Goal: Communication & Community: Answer question/provide support

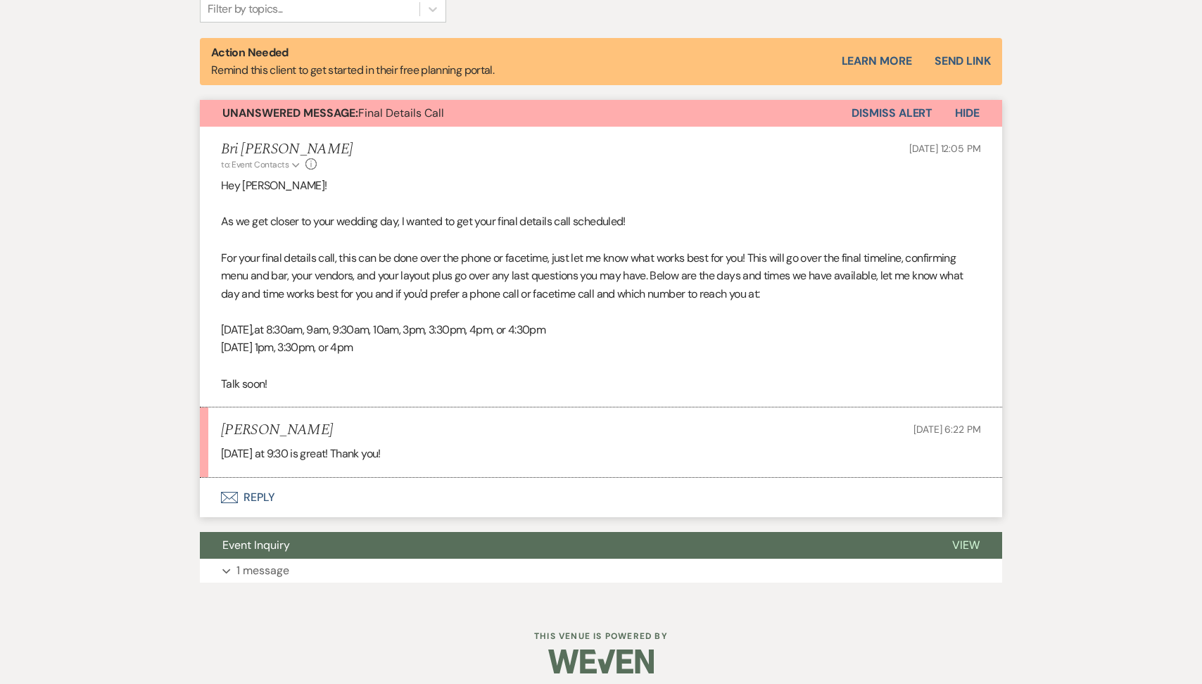
click at [329, 497] on button "Envelope Reply" at bounding box center [601, 497] width 803 height 39
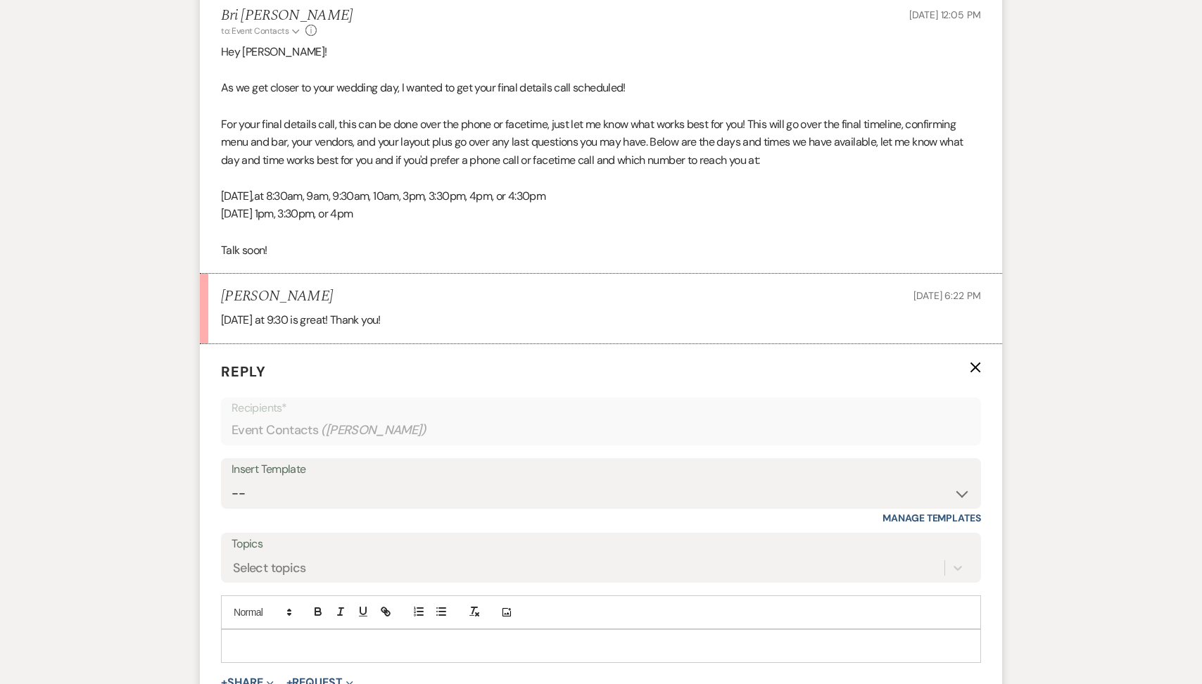
scroll to position [714, 0]
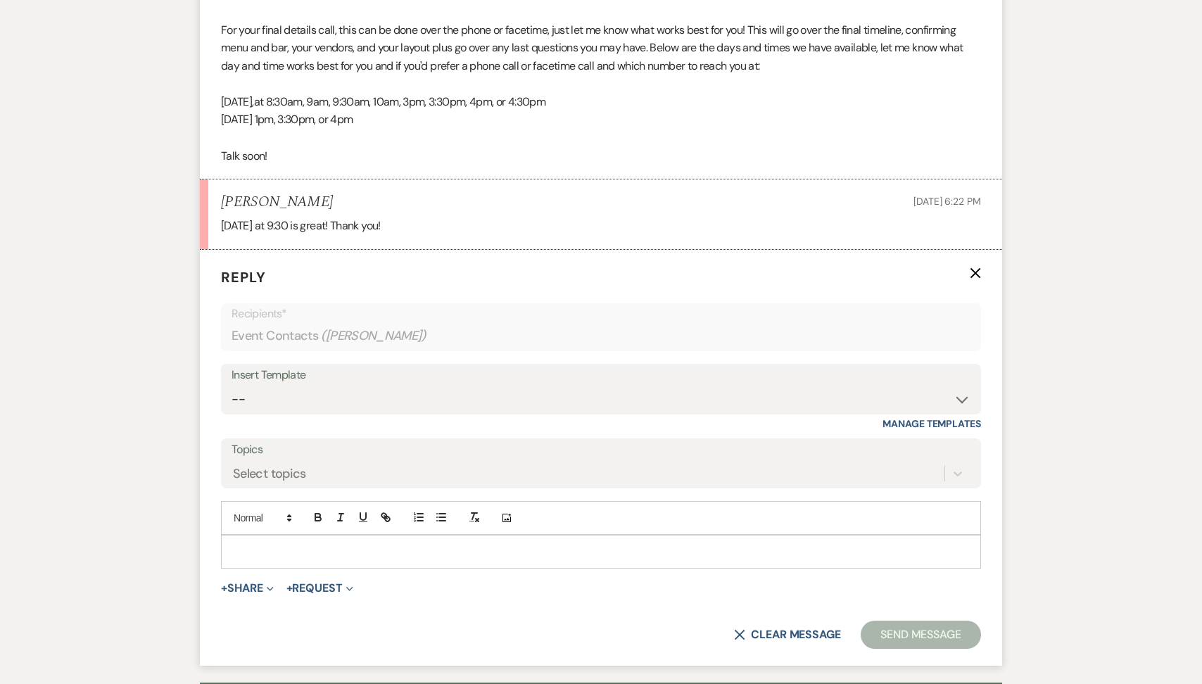
click at [306, 553] on p at bounding box center [601, 551] width 738 height 15
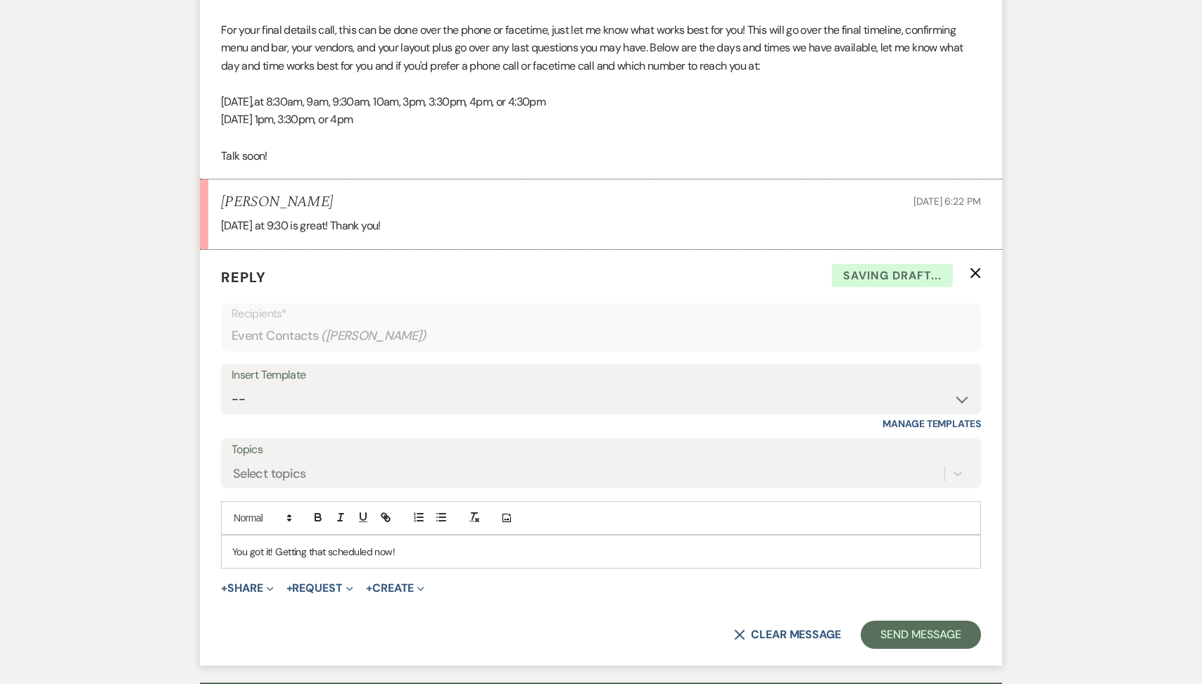
click at [898, 648] on form "Reply X Saving draft... Recipients* Event Contacts ( [PERSON_NAME] ) Insert Tem…" at bounding box center [601, 458] width 803 height 417
click at [898, 638] on button "Send Message" at bounding box center [921, 635] width 120 height 28
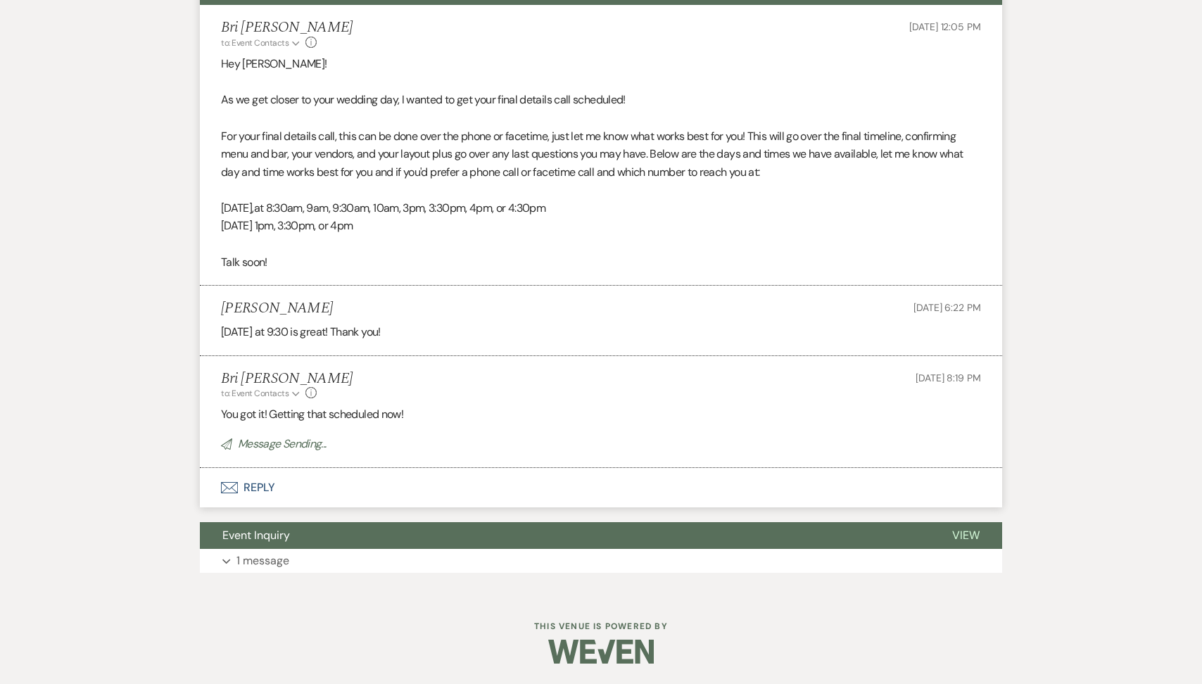
drag, startPoint x: 320, startPoint y: 308, endPoint x: 196, endPoint y: 308, distance: 123.9
click at [196, 308] on div "Messages Tasks Payments Vendors Rental Overview Timeline Docs & Files Contacts …" at bounding box center [601, 170] width 1202 height 848
copy h5 "[PERSON_NAME]"
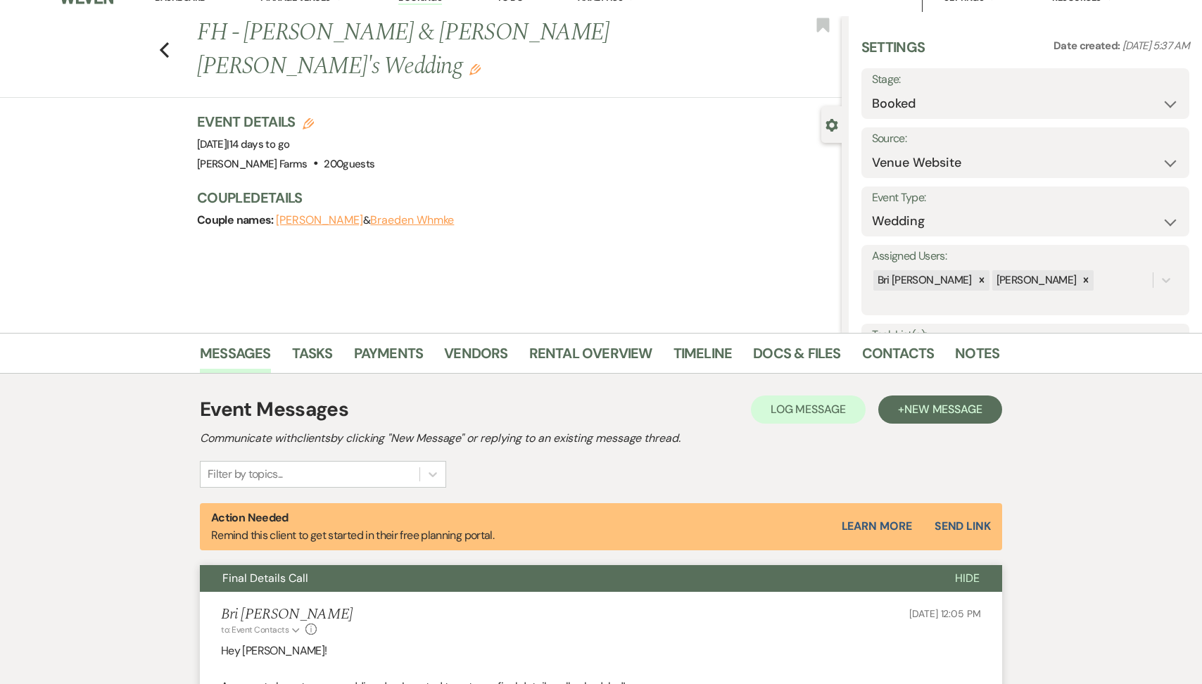
scroll to position [0, 0]
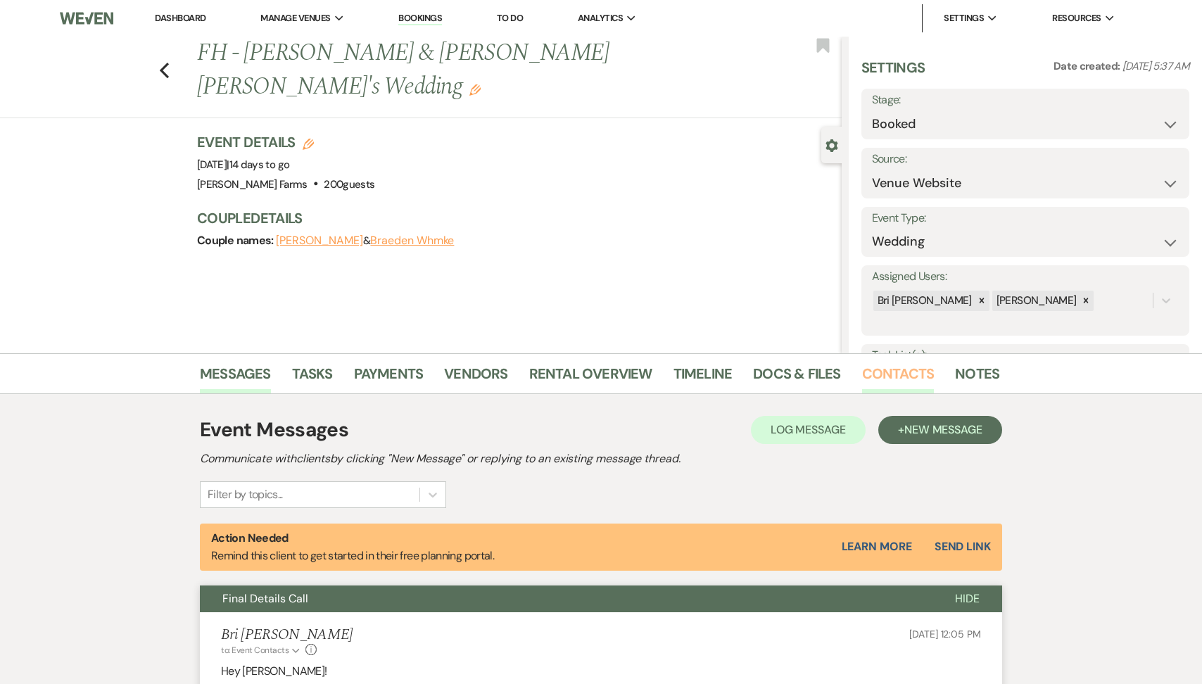
click at [872, 382] on link "Contacts" at bounding box center [898, 378] width 73 height 31
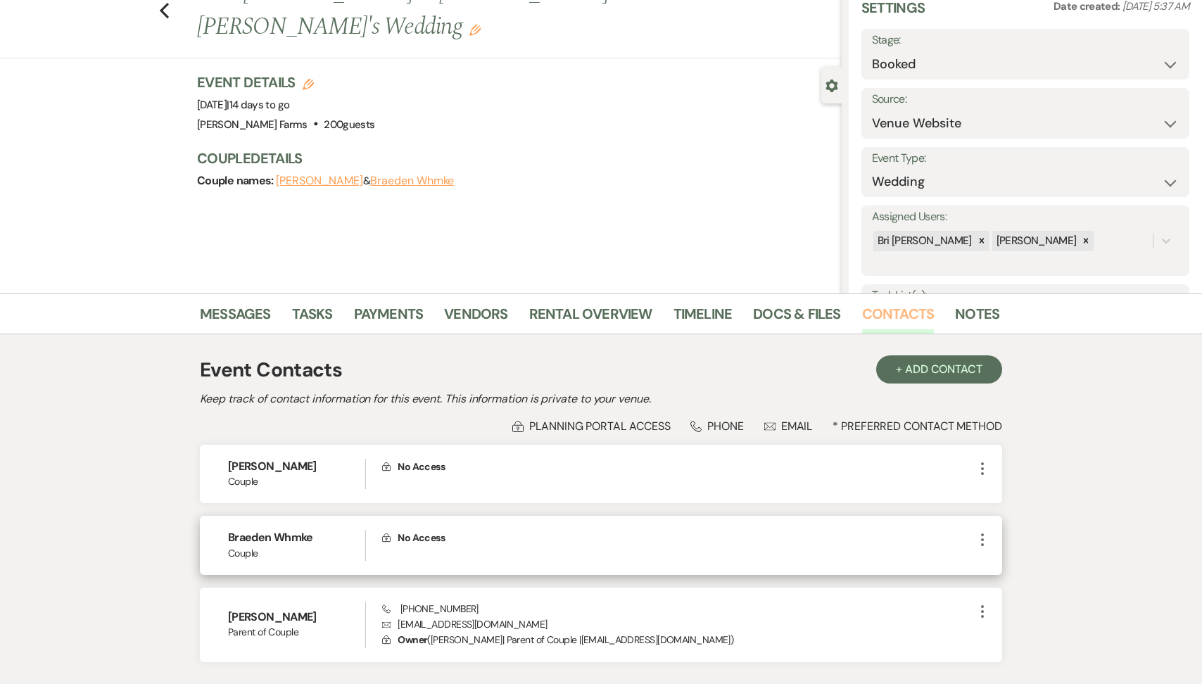
scroll to position [71, 0]
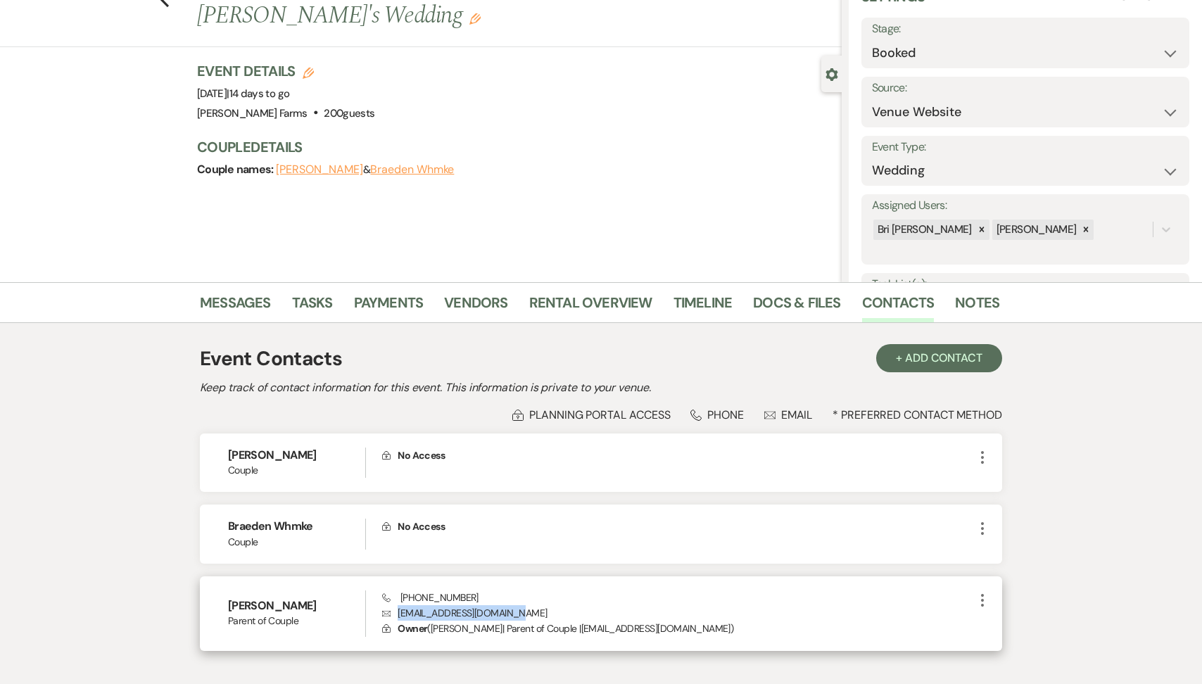
drag, startPoint x: 517, startPoint y: 612, endPoint x: 396, endPoint y: 610, distance: 121.8
click at [396, 610] on p "Envelope [EMAIL_ADDRESS][DOMAIN_NAME]" at bounding box center [678, 612] width 592 height 15
copy p "[EMAIL_ADDRESS][DOMAIN_NAME]"
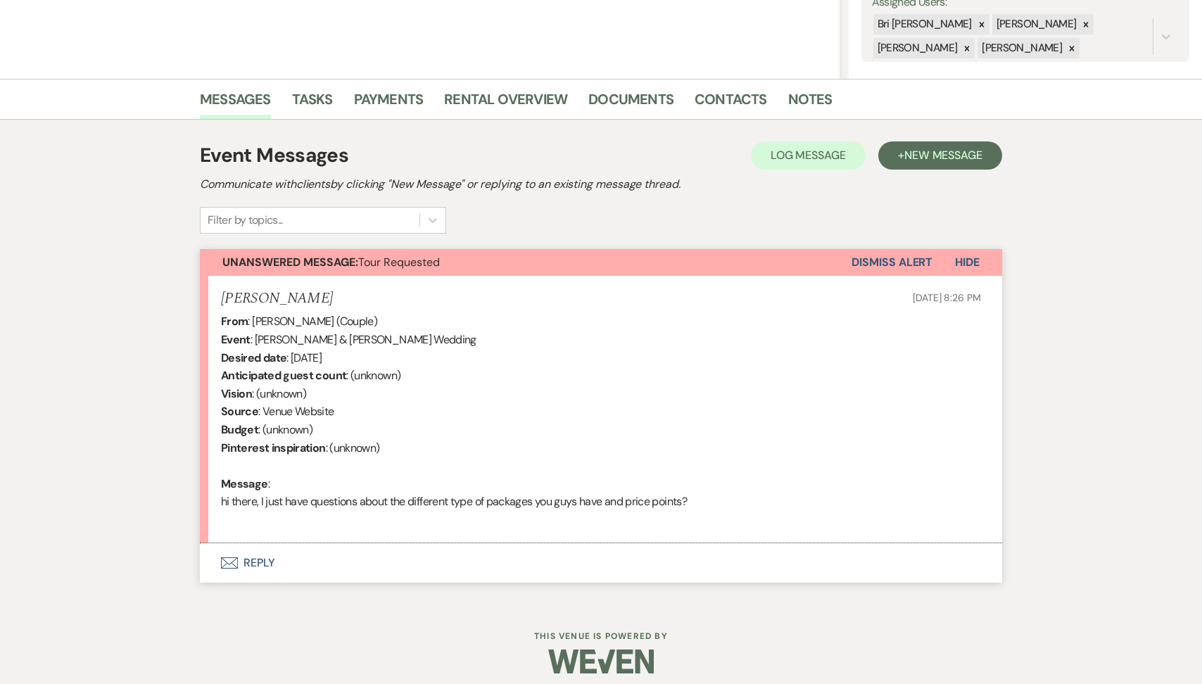
scroll to position [275, 0]
click at [346, 563] on button "Envelope Reply" at bounding box center [601, 562] width 803 height 39
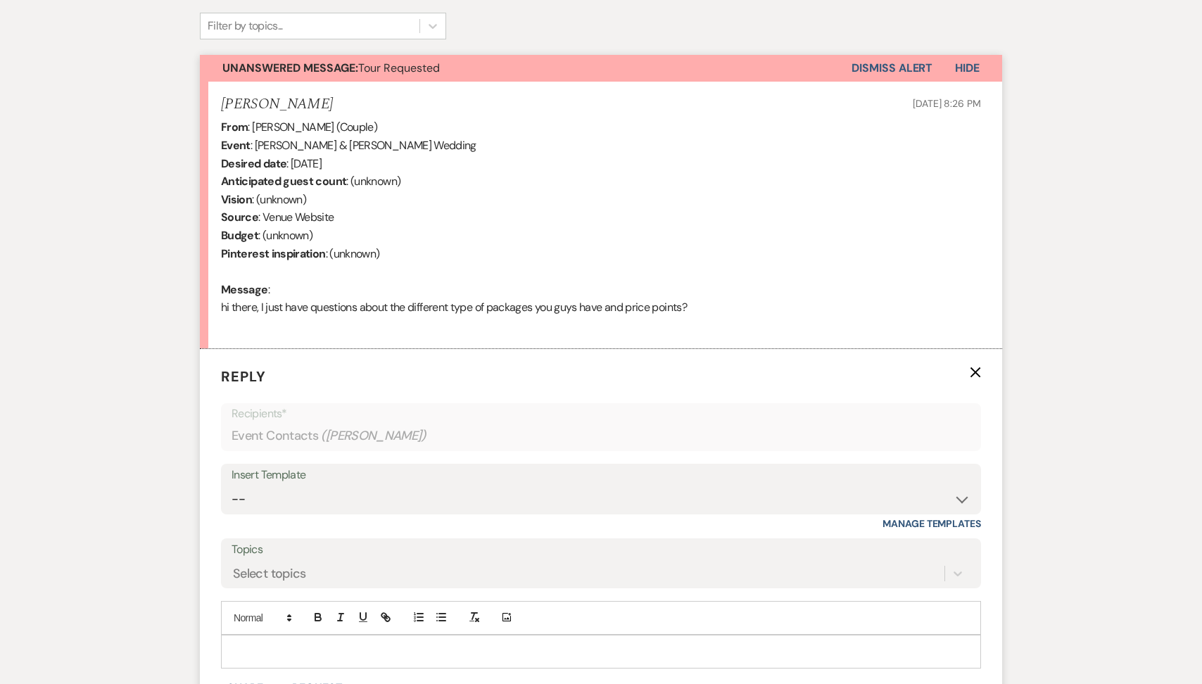
scroll to position [679, 0]
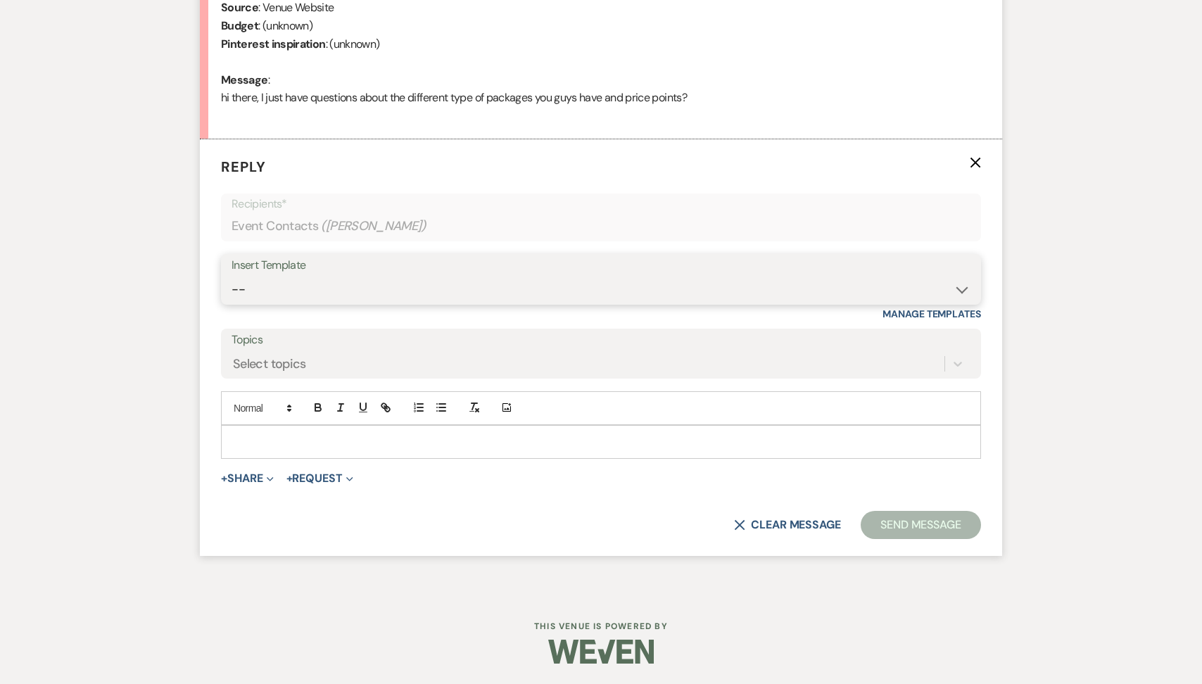
click at [346, 294] on select "-- Tour Request Response Follow Up Contract (Pre-Booked Leads) Weven Planning P…" at bounding box center [601, 289] width 739 height 27
select select "2135"
click at [232, 276] on select "-- Tour Request Response Follow Up Contract (Pre-Booked Leads) Weven Planning P…" at bounding box center [601, 289] width 739 height 27
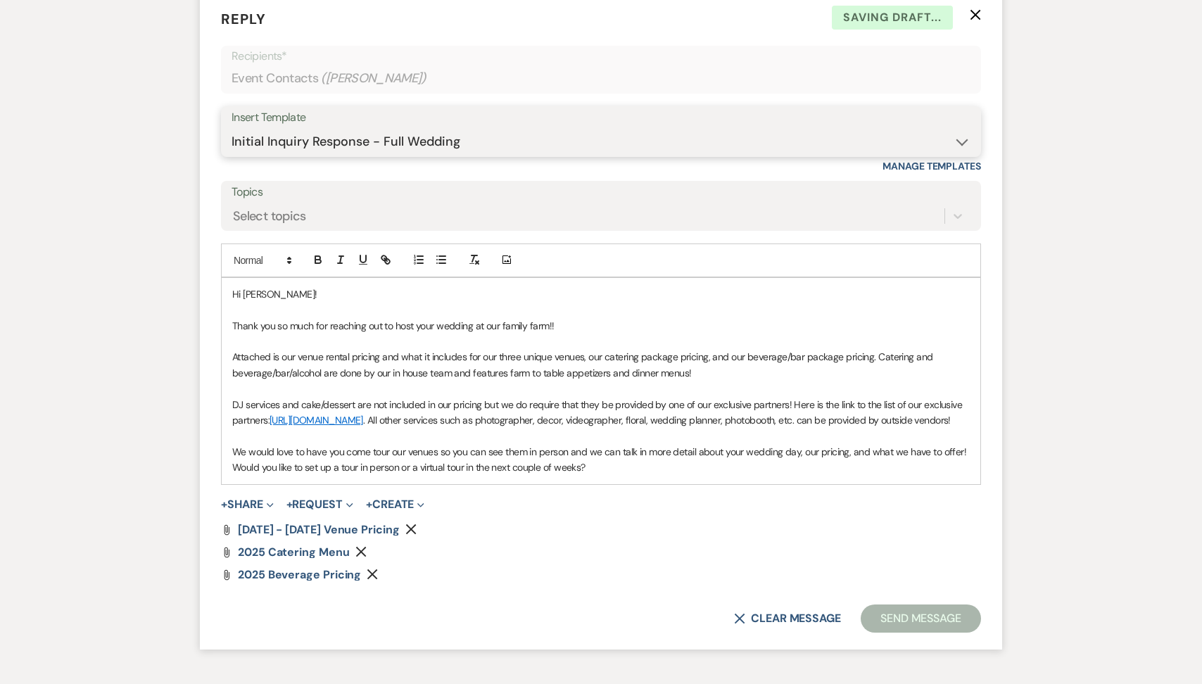
scroll to position [936, 0]
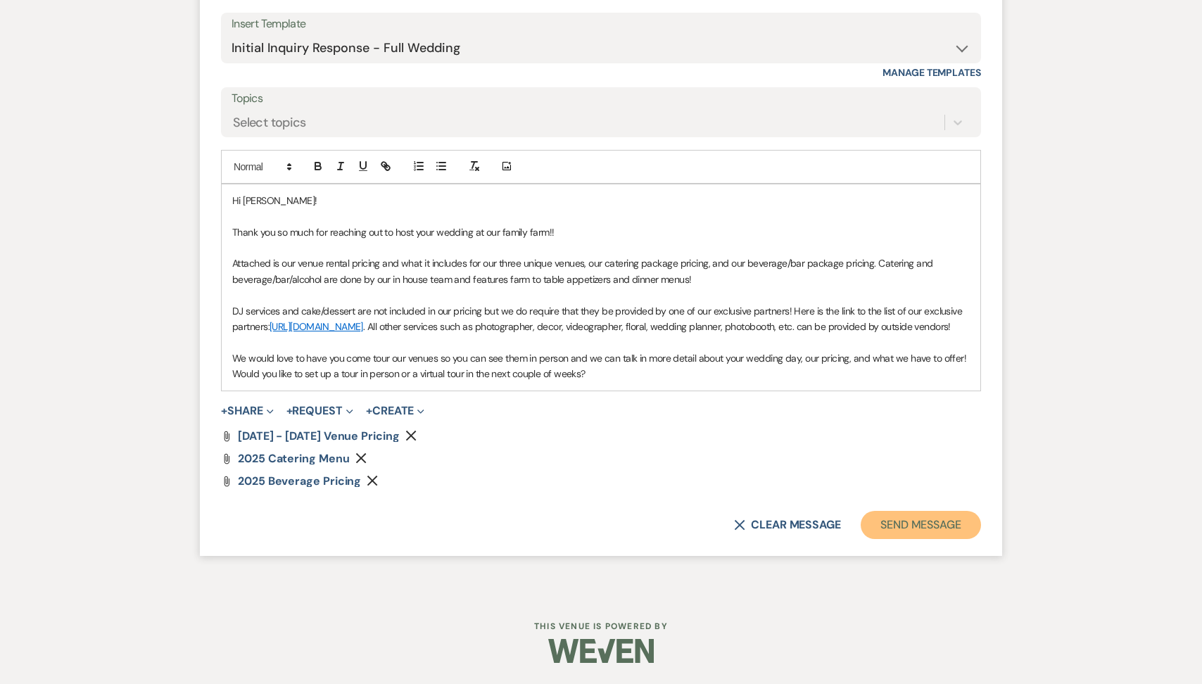
click at [922, 536] on button "Send Message" at bounding box center [921, 525] width 120 height 28
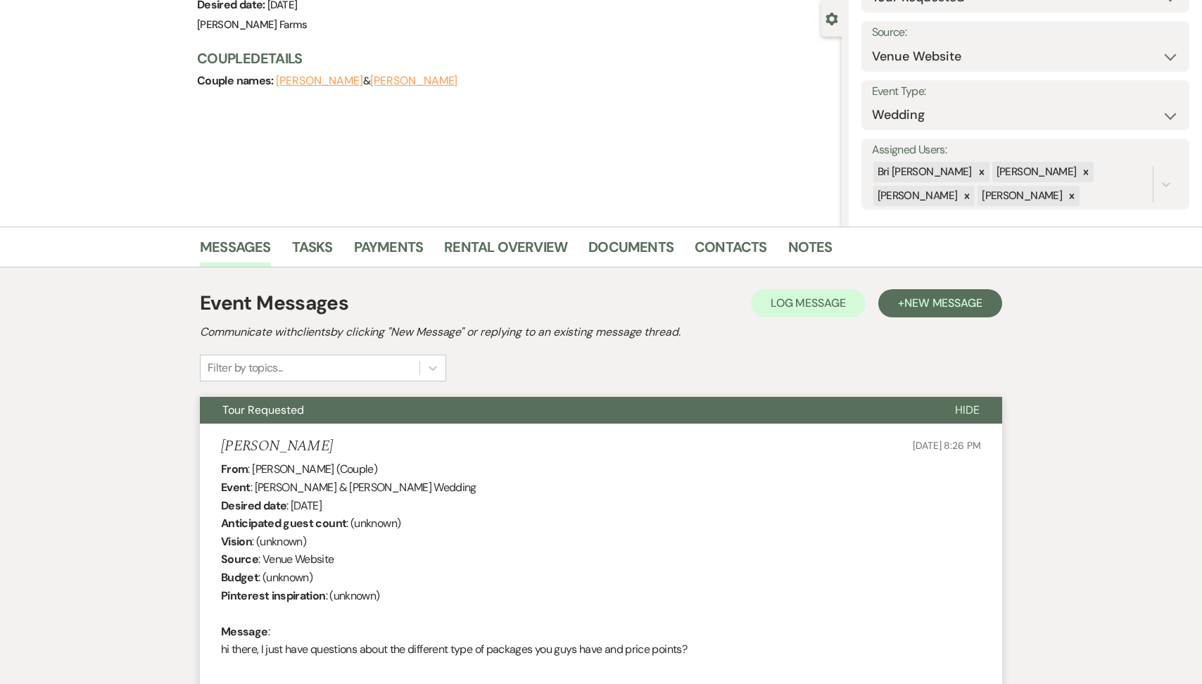
scroll to position [0, 0]
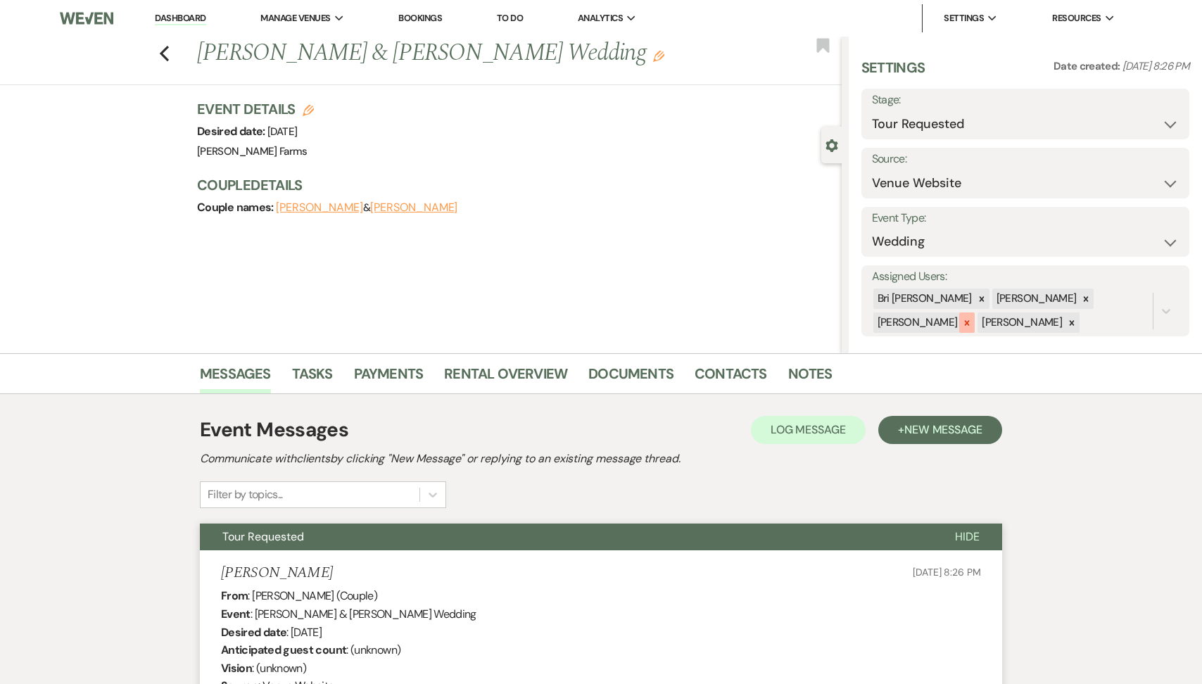
click at [970, 320] on icon at bounding box center [967, 322] width 5 height 5
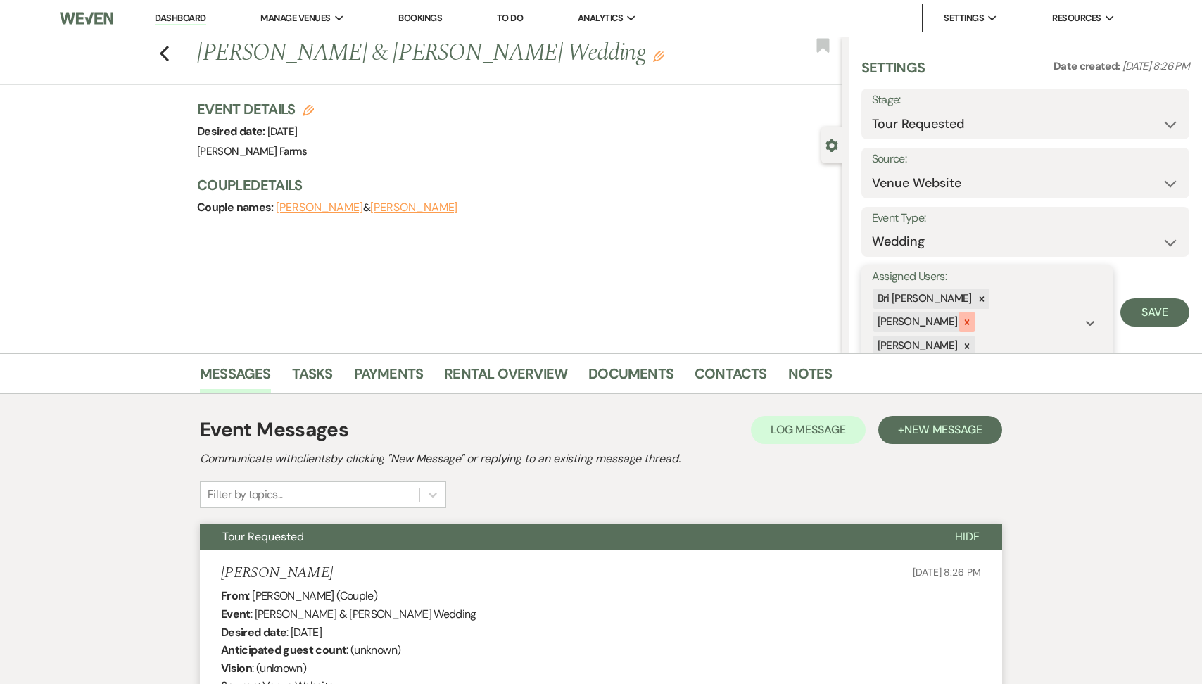
click at [970, 320] on icon at bounding box center [967, 322] width 5 height 5
click at [972, 318] on icon at bounding box center [967, 323] width 10 height 10
click at [1131, 297] on button "Save" at bounding box center [1155, 301] width 69 height 28
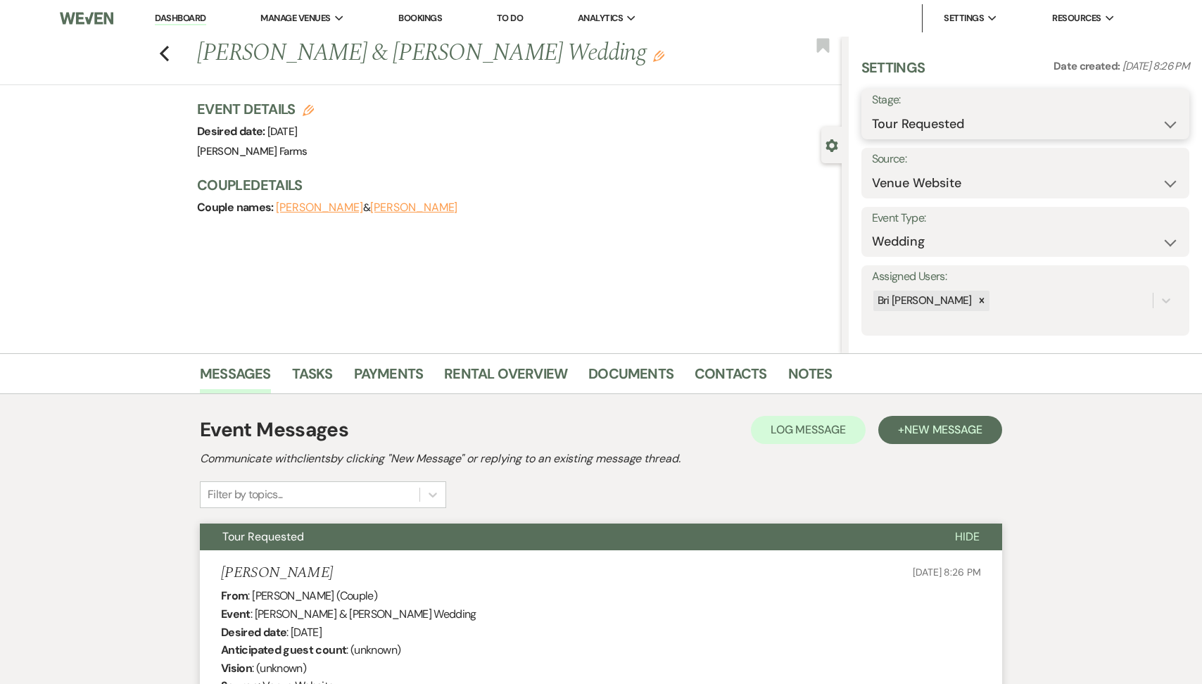
click at [938, 130] on select "Inquiry Follow Up Tour Requested Tour Confirmed Toured Proposal Sent Booked Lost" at bounding box center [1025, 124] width 307 height 27
click at [872, 111] on select "Inquiry Follow Up Tour Requested Tour Confirmed Toured Proposal Sent Booked Lost" at bounding box center [1025, 124] width 307 height 27
click at [925, 120] on select "Inquiry Follow Up Tour Requested Tour Confirmed Toured Proposal Sent Booked Lost" at bounding box center [987, 124] width 230 height 27
select select "1"
click at [872, 111] on select "Inquiry Follow Up Tour Requested Tour Confirmed Toured Proposal Sent Booked Lost" at bounding box center [987, 124] width 230 height 27
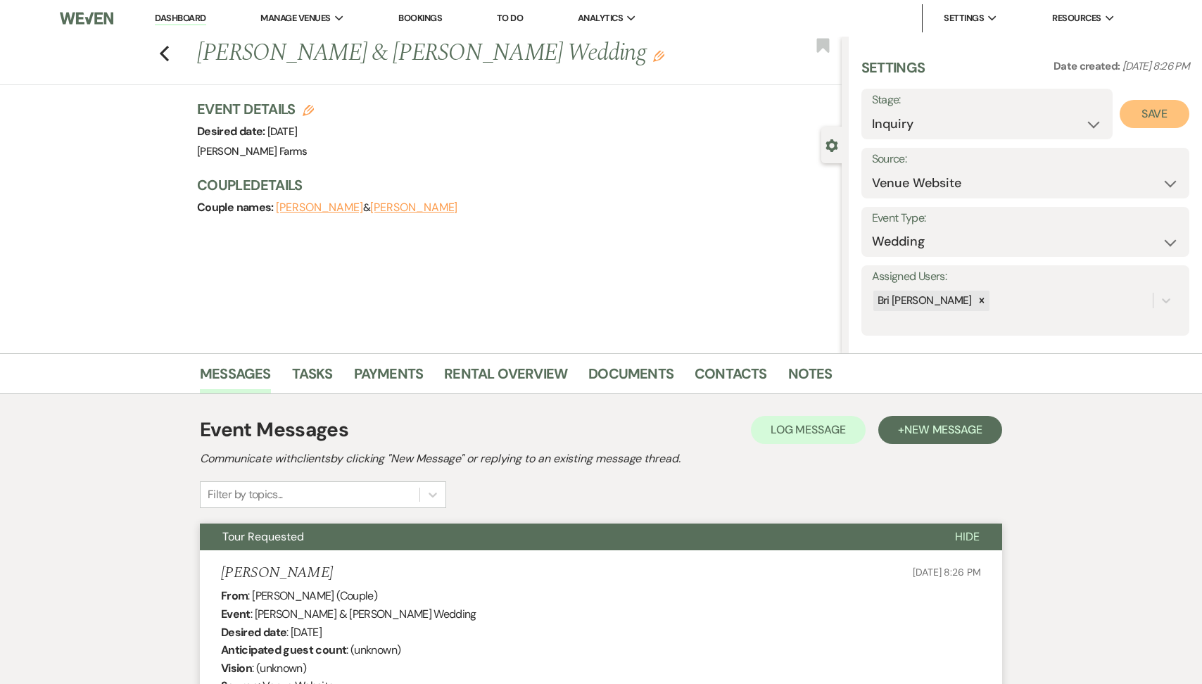
click at [1137, 118] on button "Save" at bounding box center [1155, 114] width 70 height 28
click at [185, 17] on link "Dashboard" at bounding box center [180, 18] width 51 height 13
